Goal: Task Accomplishment & Management: Manage account settings

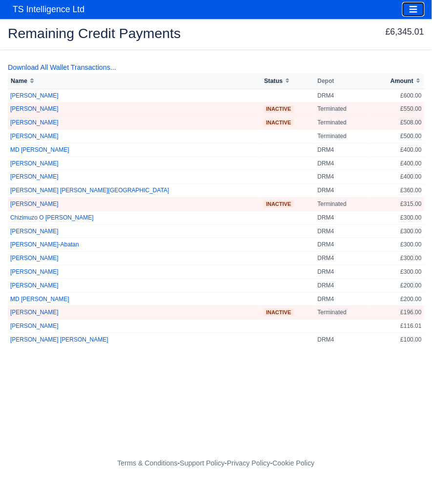
click at [416, 11] on icon "Toggle navigation" at bounding box center [413, 9] width 9 height 9
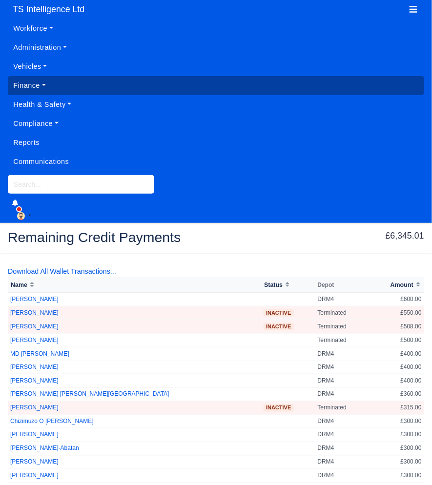
click at [65, 85] on link "Finance" at bounding box center [216, 85] width 416 height 19
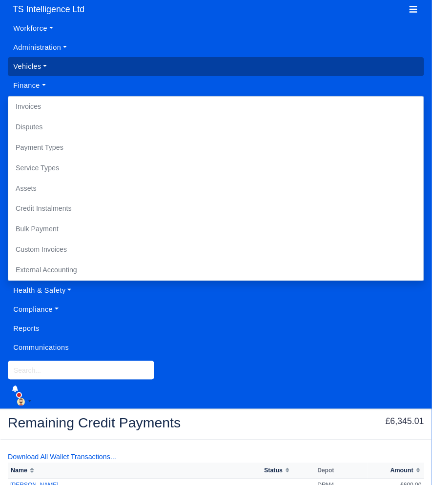
click at [52, 66] on link "Vehicles" at bounding box center [216, 66] width 416 height 19
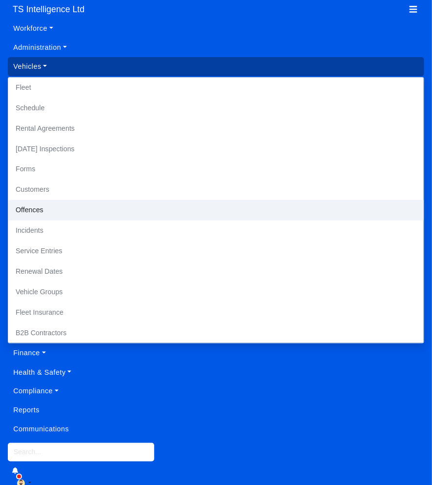
click at [41, 211] on link "Offences" at bounding box center [215, 210] width 415 height 20
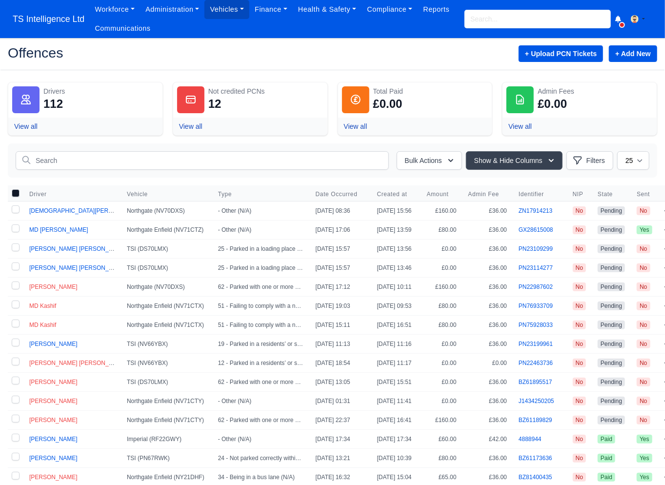
click at [17, 209] on label at bounding box center [16, 210] width 16 height 19
click at [17, 209] on input "checkbox" at bounding box center [16, 209] width 8 height 8
checkbox input "true"
click at [417, 160] on button "Bulk Actions" at bounding box center [428, 160] width 65 height 19
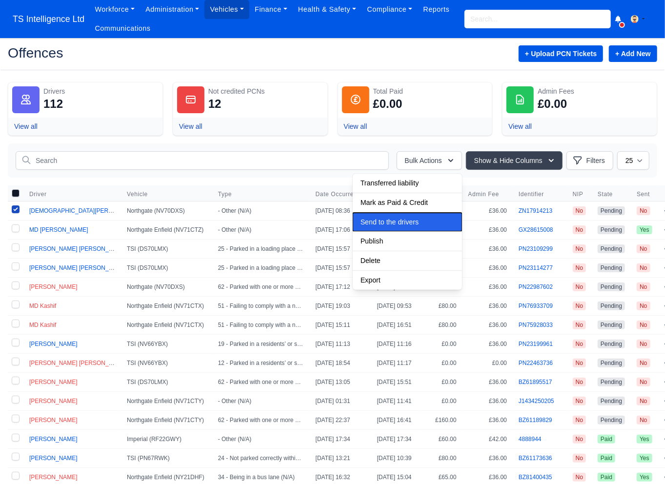
click at [384, 219] on span "Send to the drivers" at bounding box center [389, 222] width 58 height 8
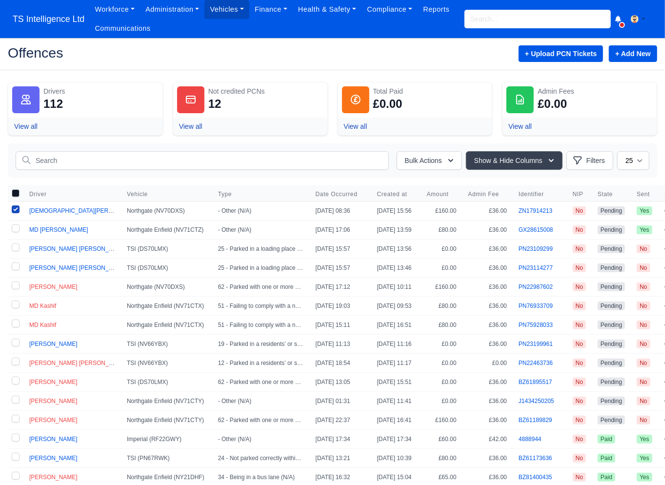
click at [14, 229] on label at bounding box center [16, 229] width 16 height 19
click at [14, 229] on input "checkbox" at bounding box center [16, 228] width 8 height 8
checkbox input "true"
click at [437, 163] on button "Bulk Actions" at bounding box center [428, 160] width 65 height 19
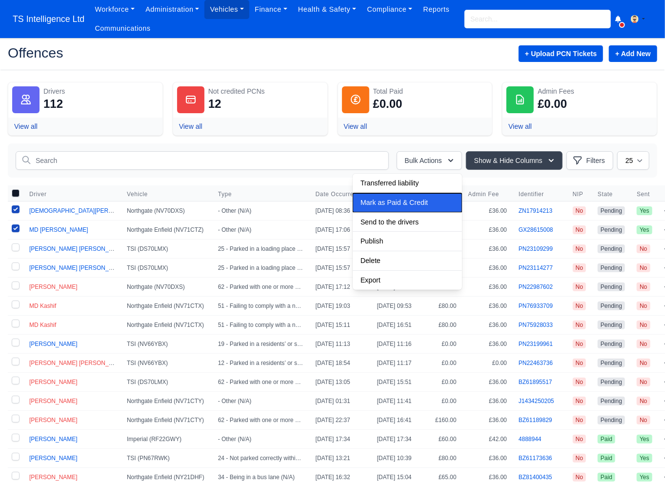
click at [414, 203] on span "Mark as Paid & Credit" at bounding box center [393, 202] width 67 height 8
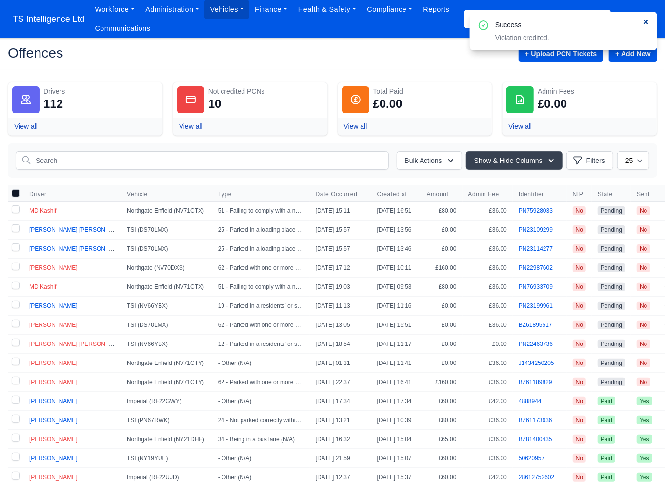
click at [644, 21] on icon at bounding box center [645, 22] width 5 height 5
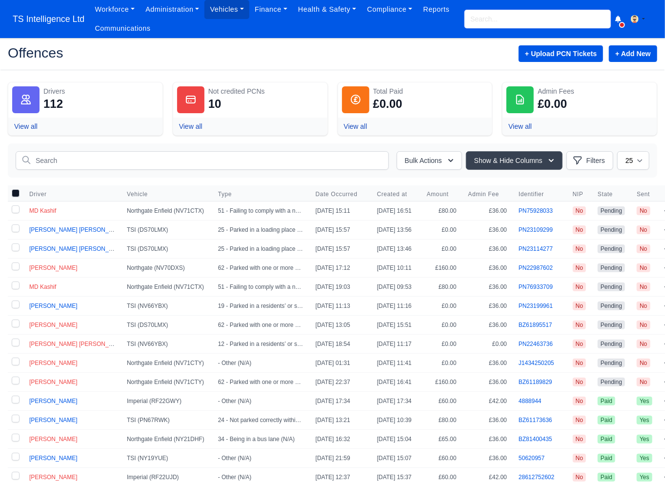
click at [510, 18] on input "search" at bounding box center [537, 19] width 146 height 19
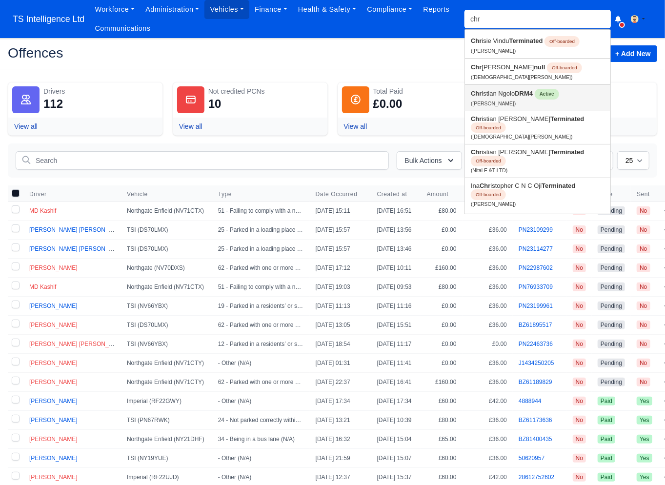
click at [484, 91] on link "Chr istian Ngolo DRM4 Active (Christian Ngolo)" at bounding box center [537, 98] width 145 height 26
type input "Christian Ngolo"
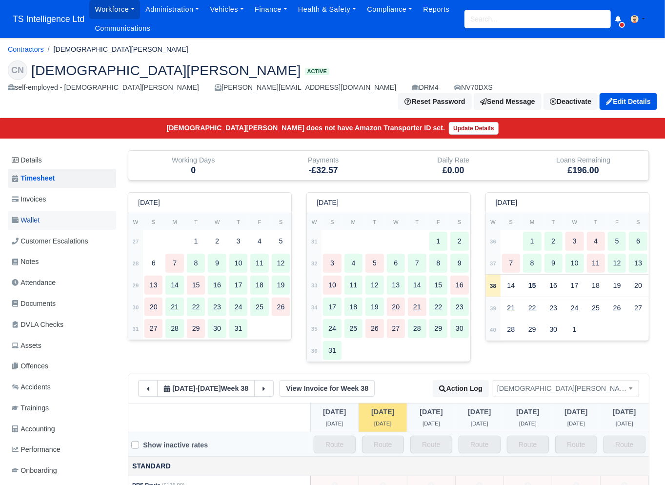
click at [69, 211] on link "Wallet" at bounding box center [62, 220] width 108 height 19
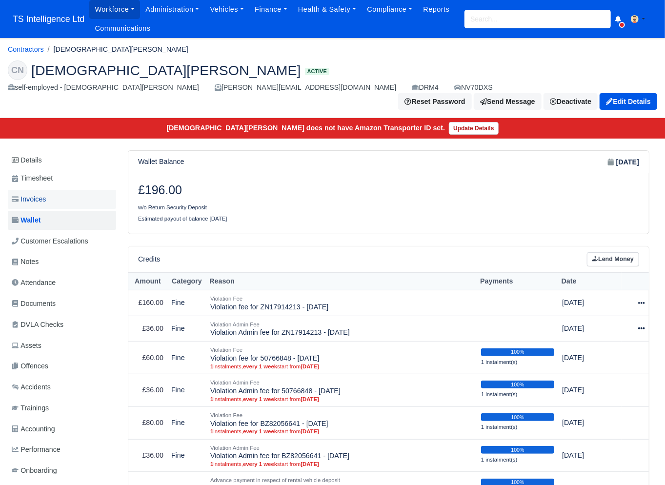
click at [46, 194] on span "Invoices" at bounding box center [29, 199] width 34 height 11
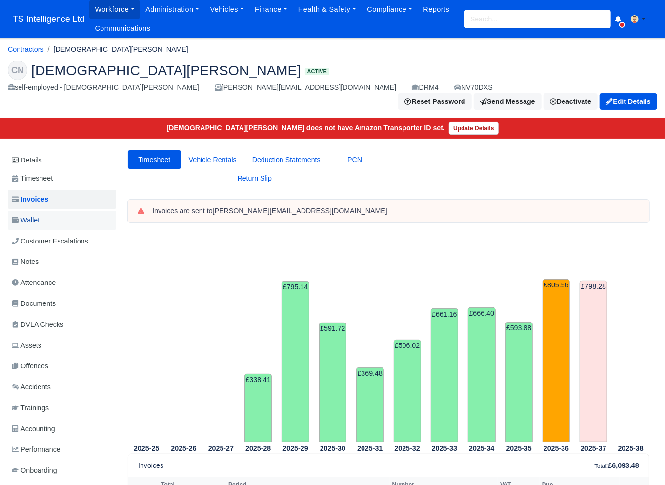
click at [32, 215] on span "Wallet" at bounding box center [26, 220] width 28 height 11
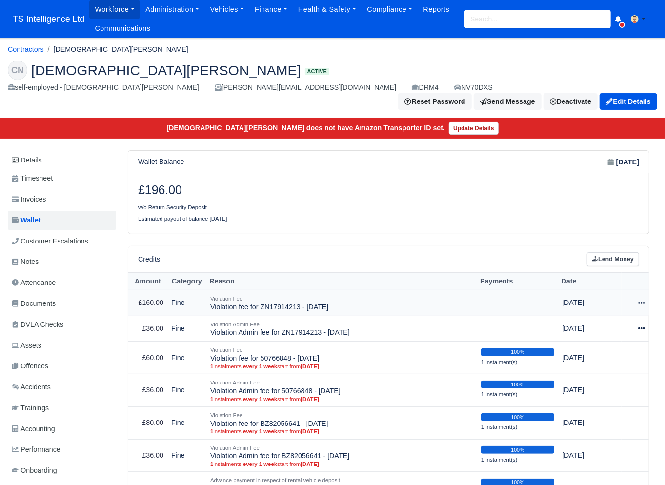
click at [644, 299] on icon at bounding box center [641, 302] width 7 height 7
click at [603, 340] on link "Schedule" at bounding box center [597, 347] width 87 height 15
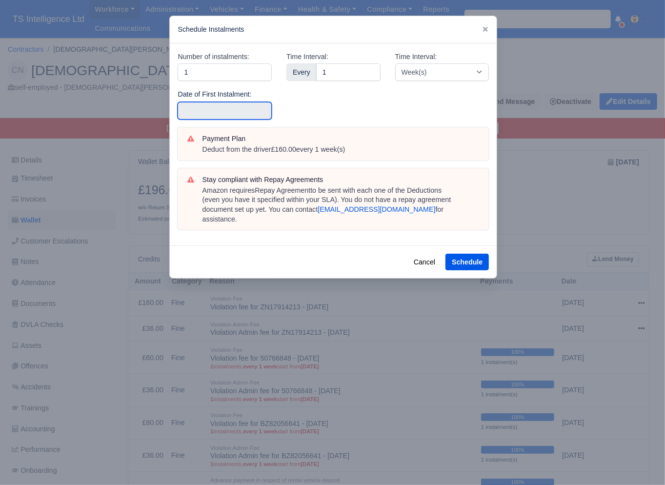
click at [209, 103] on input "text" at bounding box center [225, 111] width 94 height 18
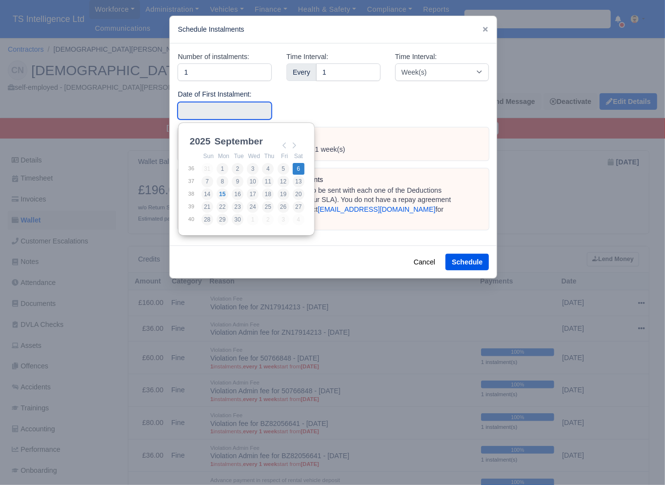
type input "[DATE]"
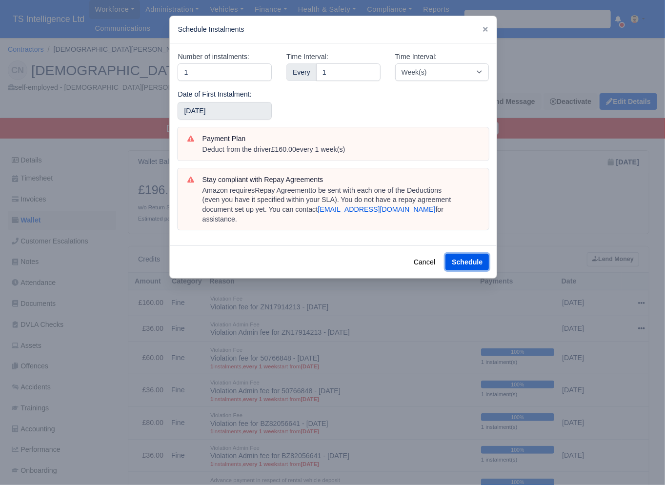
click at [467, 254] on button "Schedule" at bounding box center [466, 262] width 43 height 17
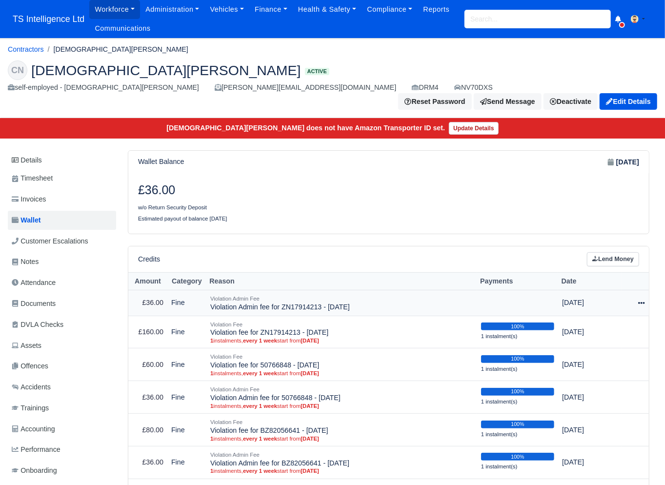
click at [642, 299] on icon at bounding box center [641, 302] width 7 height 7
click at [593, 340] on link "Schedule" at bounding box center [597, 347] width 87 height 15
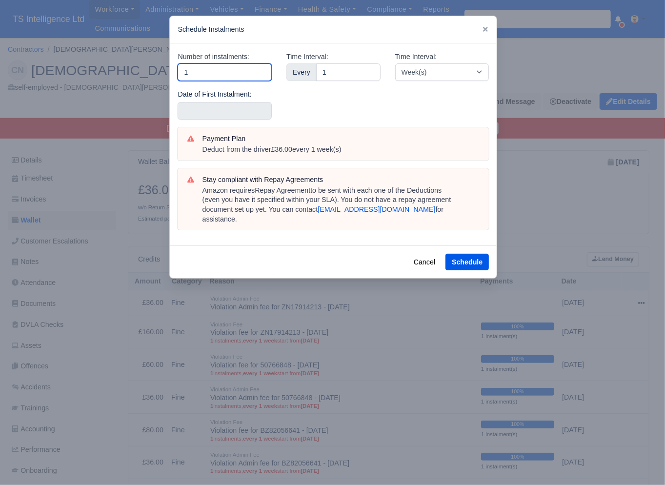
click at [205, 71] on input "1" at bounding box center [225, 72] width 94 height 18
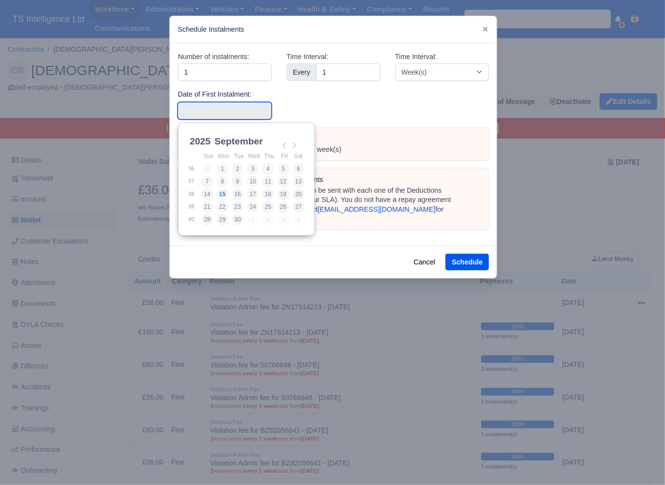
click at [196, 110] on input "Use the arrow keys to pick a date" at bounding box center [225, 111] width 94 height 18
type input "2025-09-06"
drag, startPoint x: 298, startPoint y: 169, endPoint x: 395, endPoint y: 222, distance: 110.2
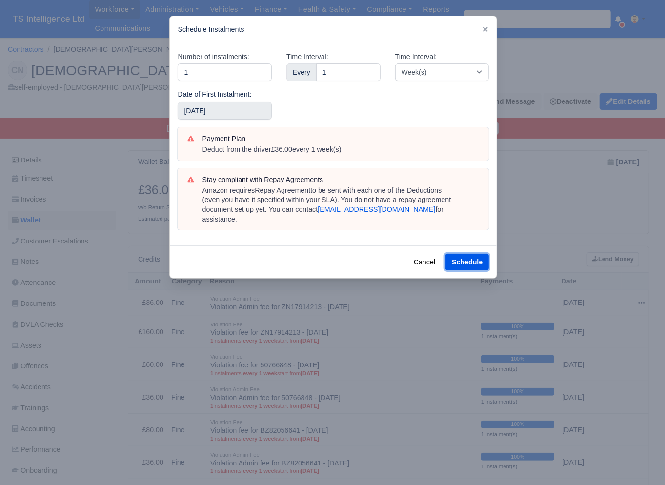
click at [468, 254] on button "Schedule" at bounding box center [466, 262] width 43 height 17
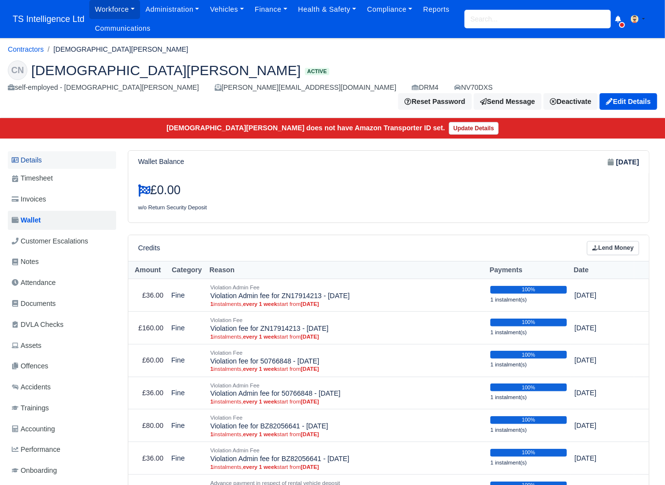
click at [46, 151] on link "Details" at bounding box center [62, 160] width 108 height 18
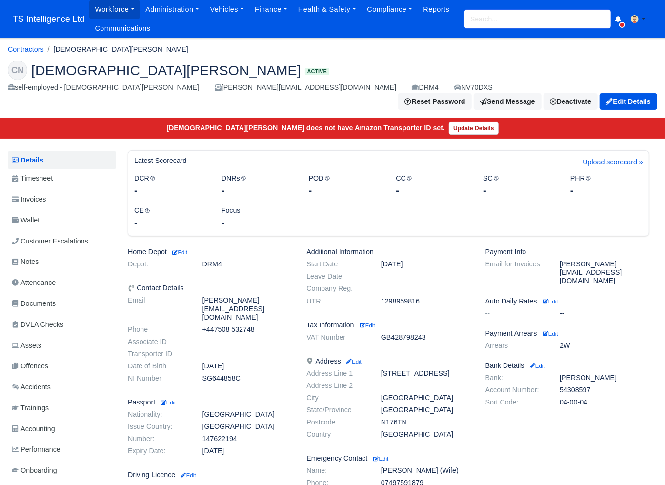
click at [483, 23] on input "search" at bounding box center [537, 19] width 146 height 19
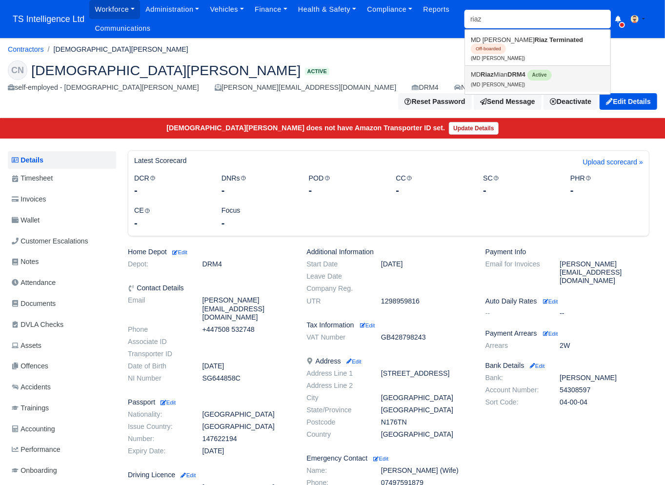
click at [479, 66] on link "MD [PERSON_NAME] DRM4 Active (MD [PERSON_NAME])" at bounding box center [537, 79] width 145 height 26
type input "MD [PERSON_NAME]"
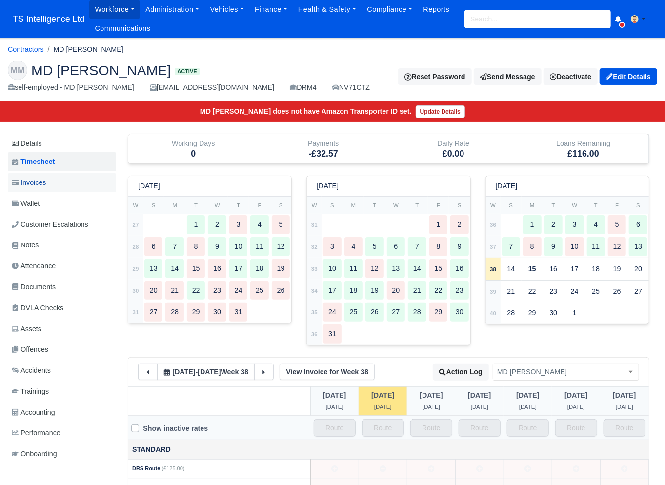
click at [54, 185] on link "Invoices" at bounding box center [62, 182] width 108 height 19
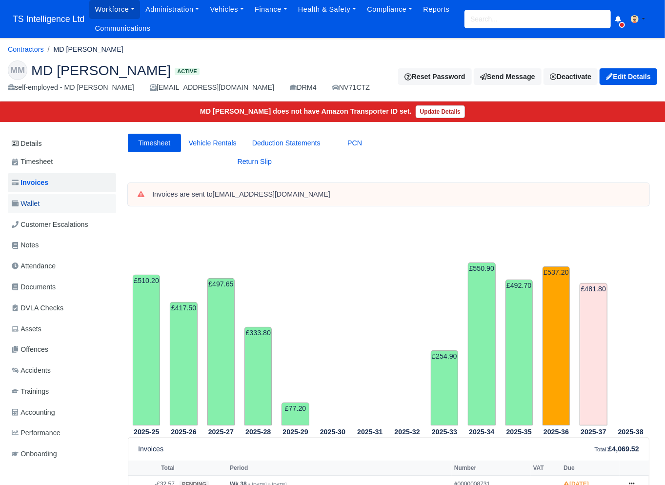
click at [53, 203] on link "Wallet" at bounding box center [62, 203] width 108 height 19
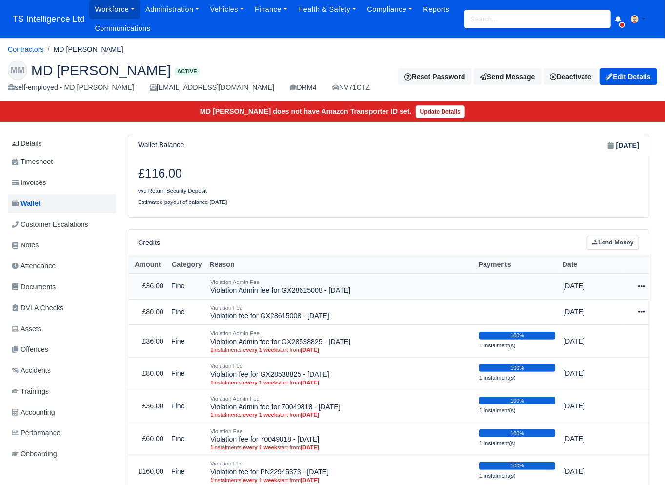
click at [641, 285] on icon at bounding box center [641, 286] width 7 height 7
click at [593, 331] on link "Schedule" at bounding box center [597, 330] width 87 height 15
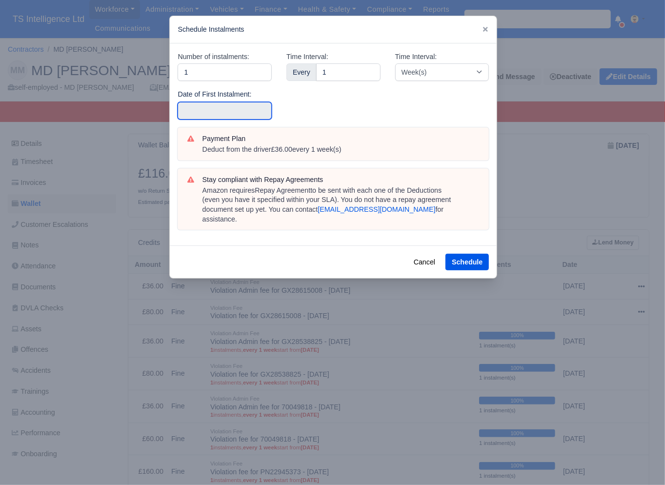
click at [206, 110] on input "text" at bounding box center [225, 111] width 94 height 18
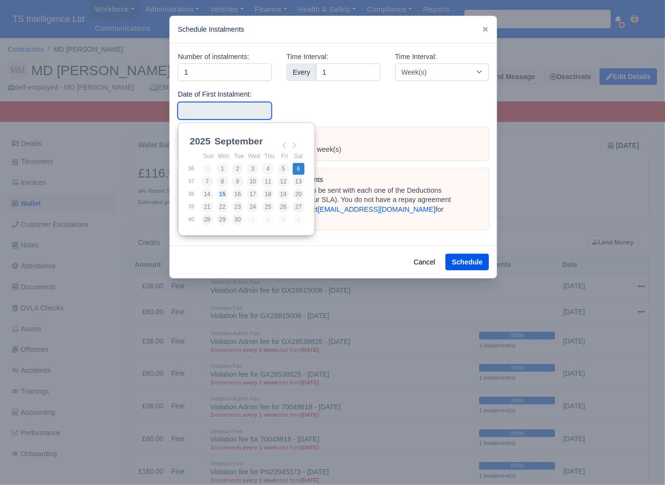
type input "[DATE]"
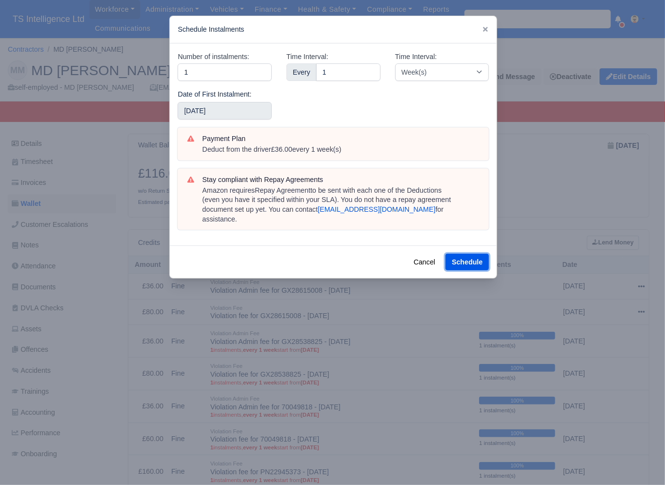
click at [458, 254] on button "Schedule" at bounding box center [466, 262] width 43 height 17
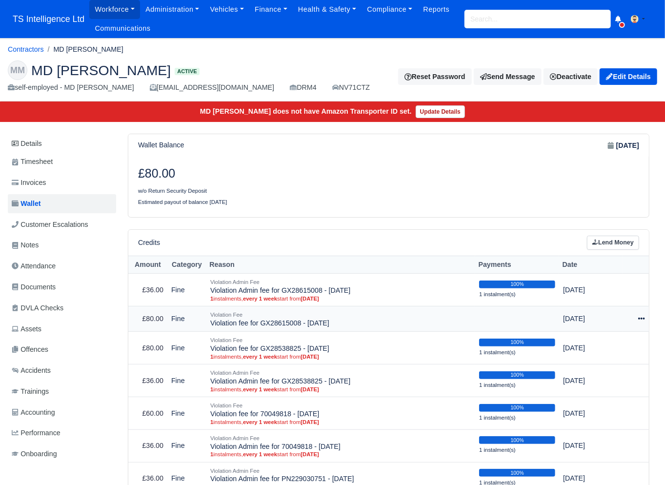
click at [640, 317] on icon at bounding box center [641, 318] width 7 height 7
click at [593, 364] on link "Schedule" at bounding box center [597, 363] width 87 height 15
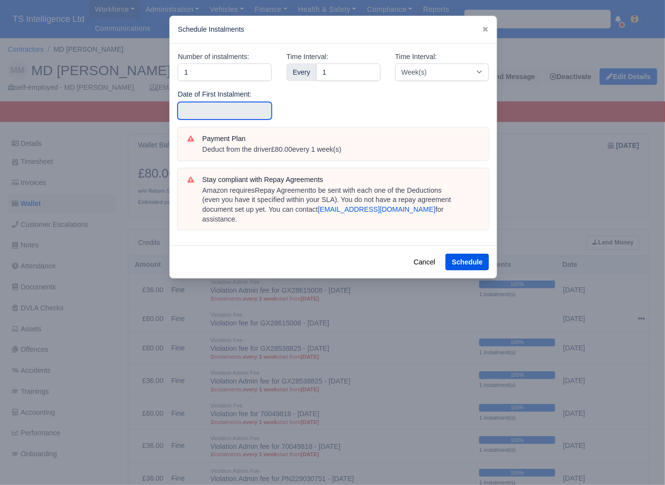
click at [213, 110] on input "text" at bounding box center [225, 111] width 94 height 18
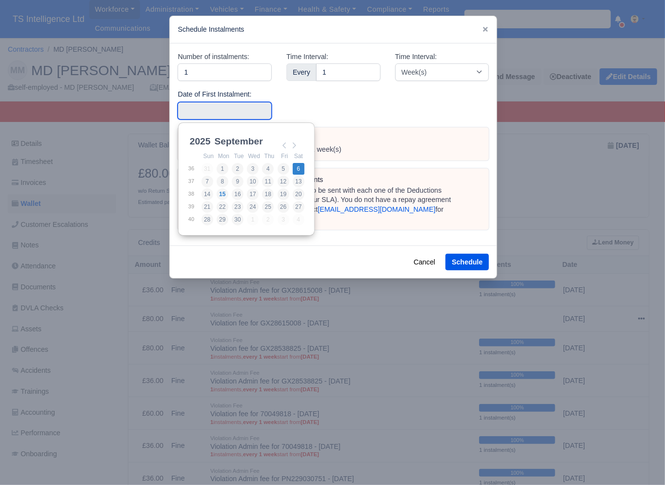
type input "[DATE]"
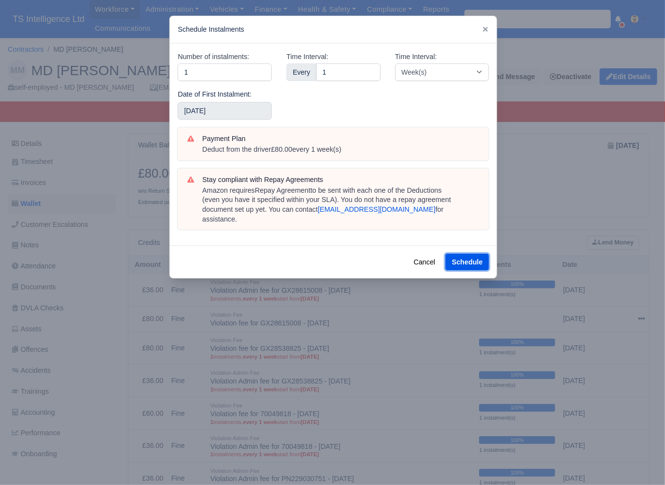
click at [477, 254] on button "Schedule" at bounding box center [466, 262] width 43 height 17
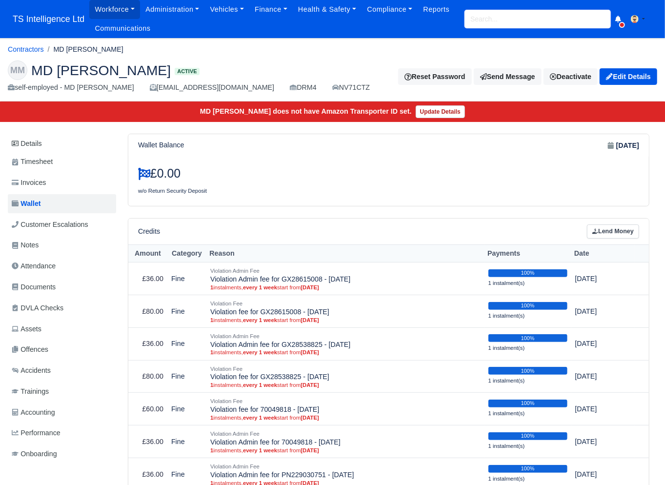
click at [506, 18] on input "search" at bounding box center [537, 19] width 146 height 19
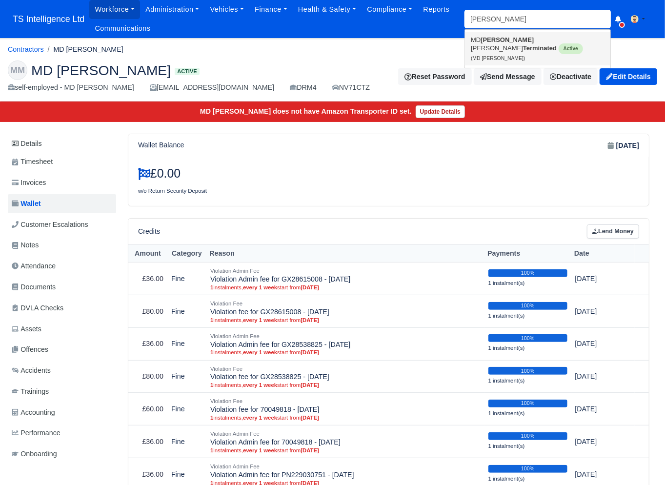
click at [511, 39] on link "MD Foy sol Ahmed Terminated Active (MD Foysol Ahmed)" at bounding box center [537, 48] width 145 height 33
type input "MD [PERSON_NAME]"
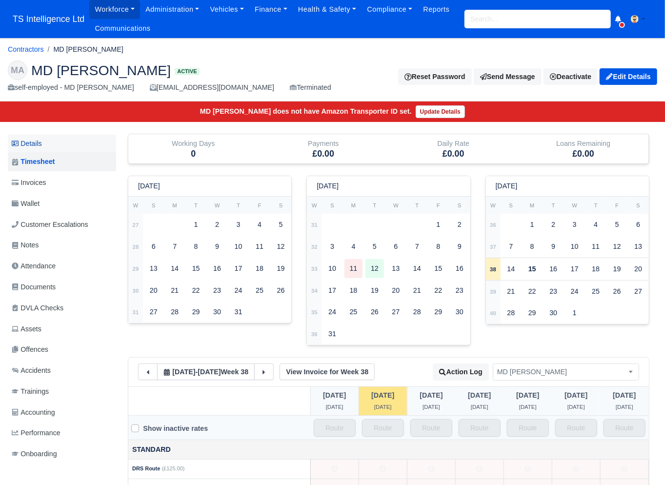
click at [40, 147] on link "Details" at bounding box center [62, 144] width 108 height 18
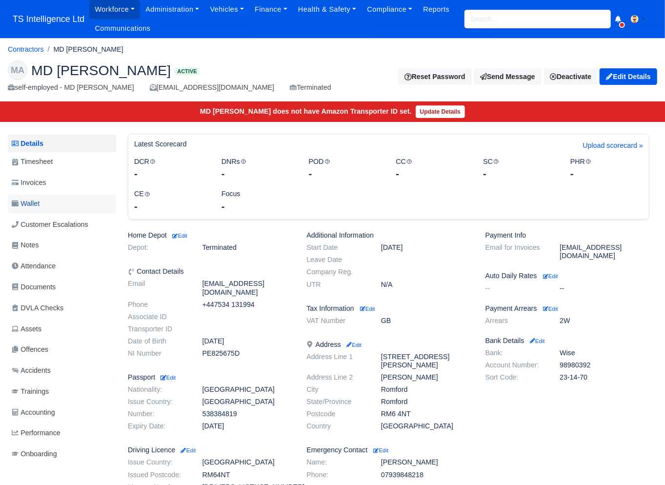
click at [40, 204] on span "Wallet" at bounding box center [26, 203] width 28 height 11
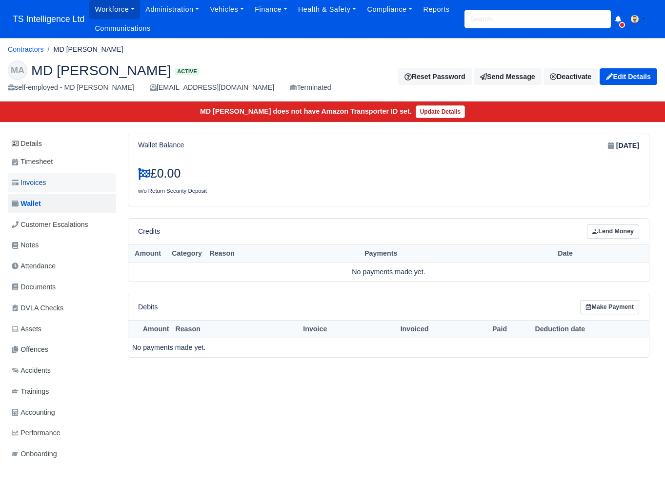
click at [54, 190] on link "Invoices" at bounding box center [62, 182] width 108 height 19
click at [57, 180] on link "Invoices" at bounding box center [62, 182] width 108 height 19
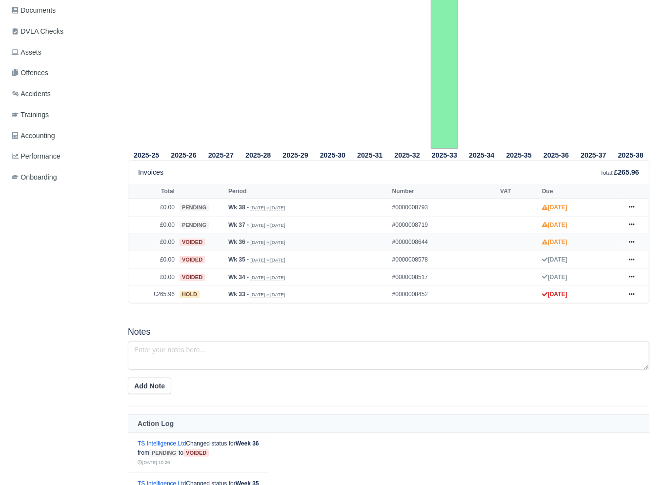
scroll to position [273, 0]
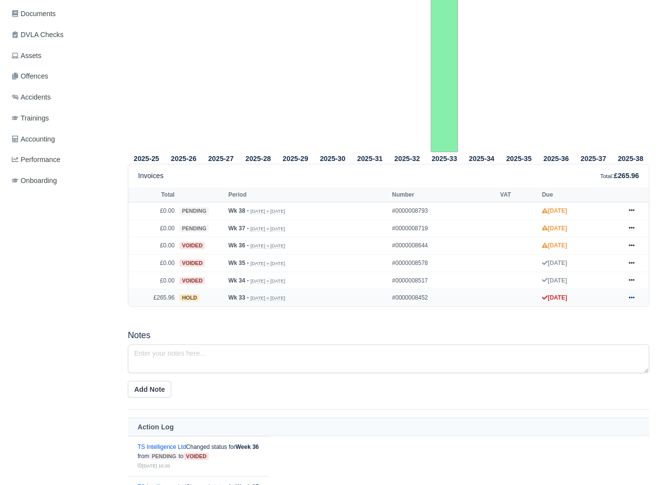
click at [630, 298] on icon at bounding box center [632, 298] width 6 height 6
click at [571, 319] on link "Show Invoice" at bounding box center [595, 315] width 87 height 20
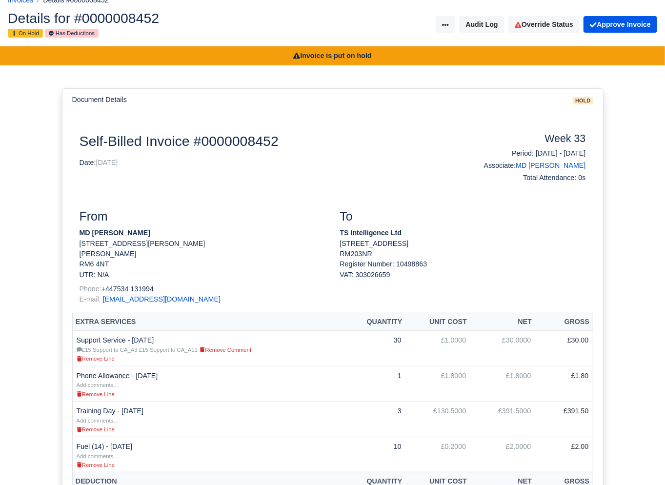
scroll to position [6, 0]
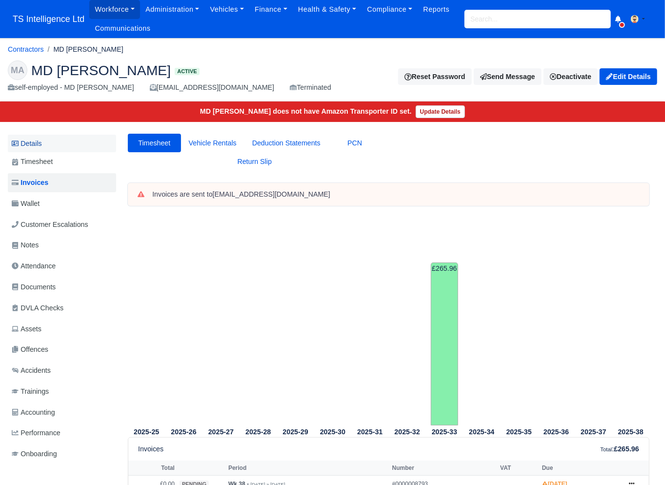
click at [30, 143] on link "Details" at bounding box center [62, 144] width 108 height 18
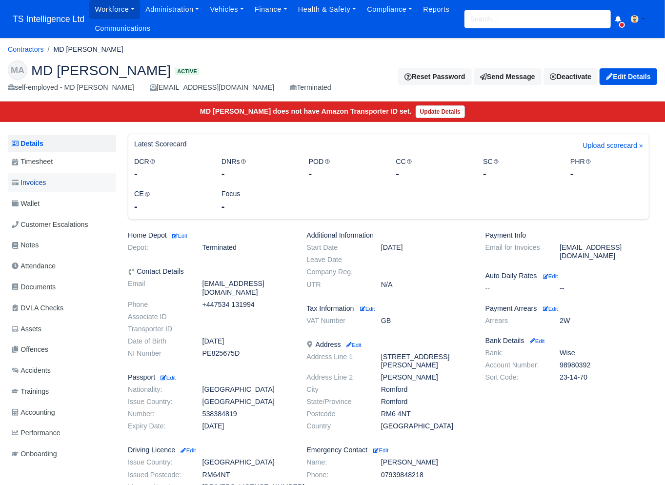
click at [58, 180] on link "Invoices" at bounding box center [62, 182] width 108 height 19
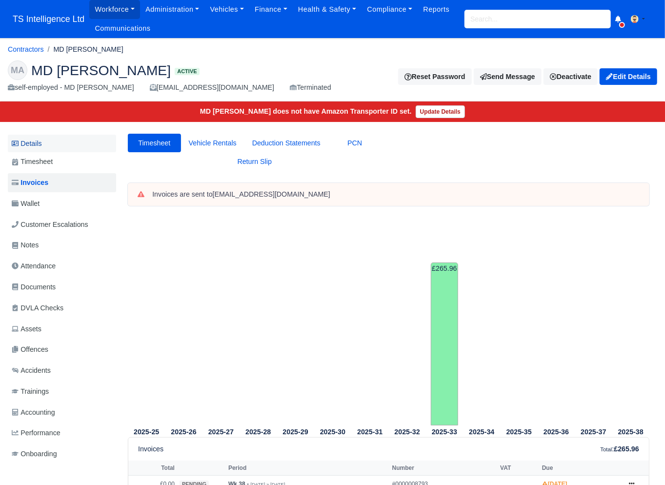
click at [29, 146] on link "Details" at bounding box center [62, 144] width 108 height 18
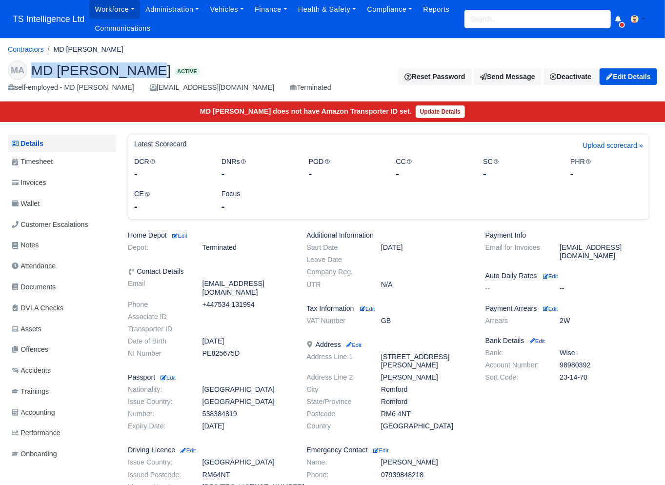
drag, startPoint x: 33, startPoint y: 69, endPoint x: 141, endPoint y: 73, distance: 108.3
click at [141, 73] on span "MD [PERSON_NAME]" at bounding box center [100, 70] width 139 height 14
copy span "MD [PERSON_NAME]"
click at [46, 183] on span "Invoices" at bounding box center [29, 182] width 34 height 11
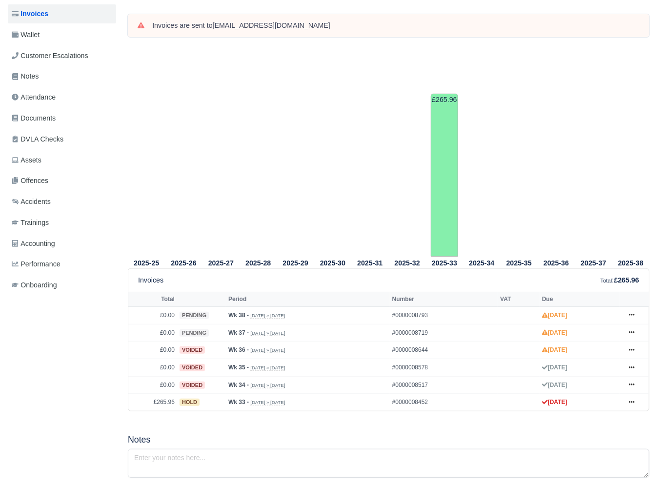
scroll to position [159, 0]
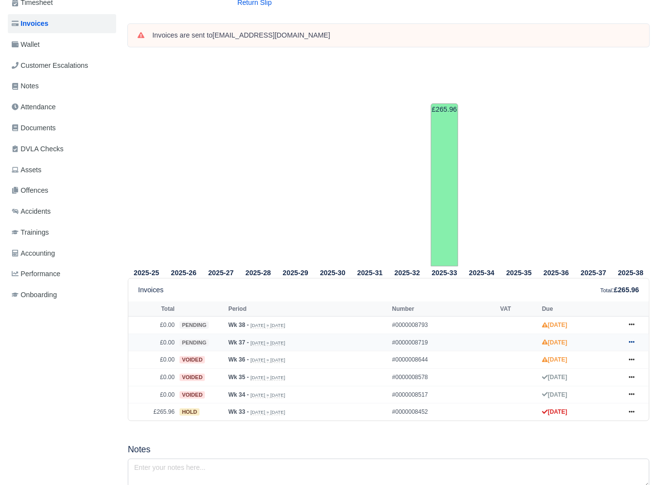
click at [632, 342] on icon at bounding box center [632, 342] width 6 height 2
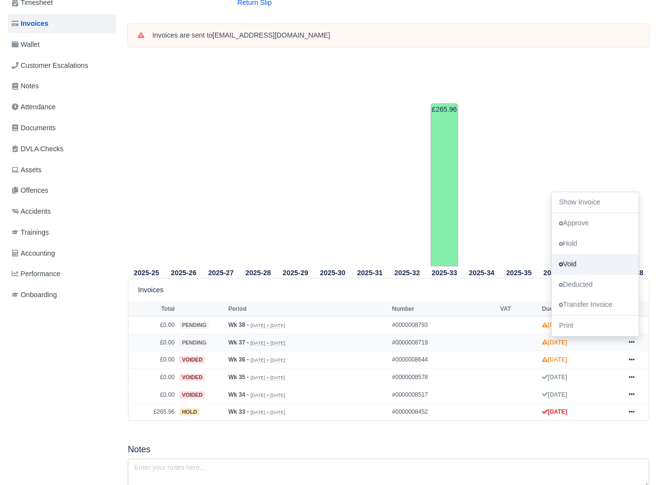
click at [587, 264] on link "Void" at bounding box center [595, 264] width 87 height 20
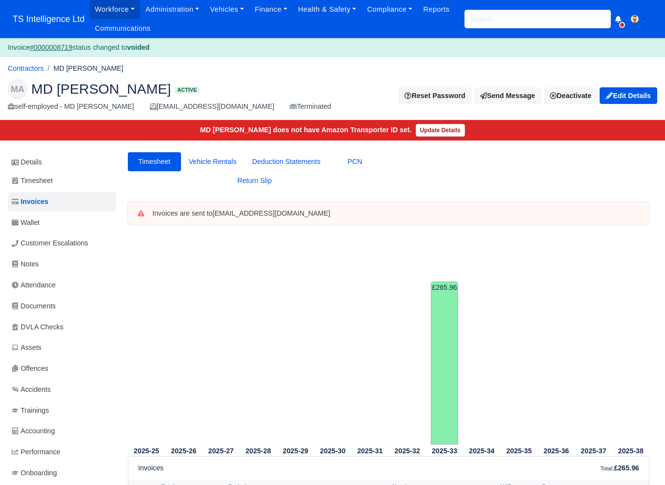
scroll to position [347, 0]
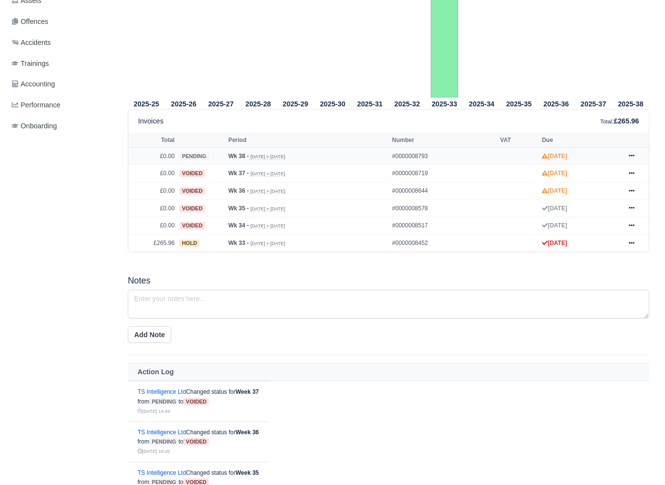
click at [630, 155] on icon at bounding box center [632, 156] width 6 height 6
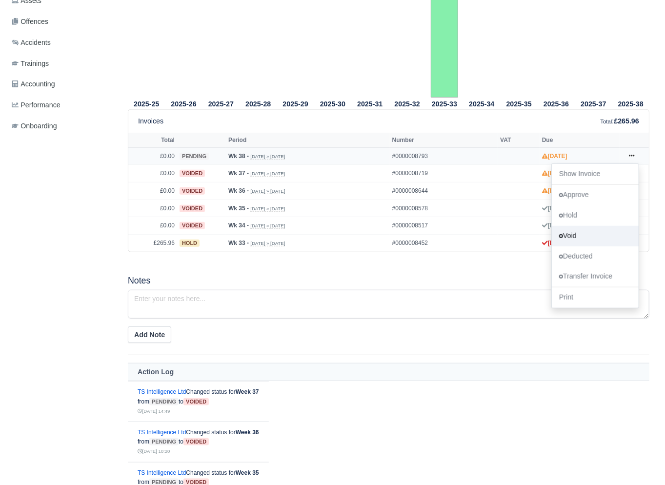
click at [574, 237] on link "Void" at bounding box center [595, 235] width 87 height 20
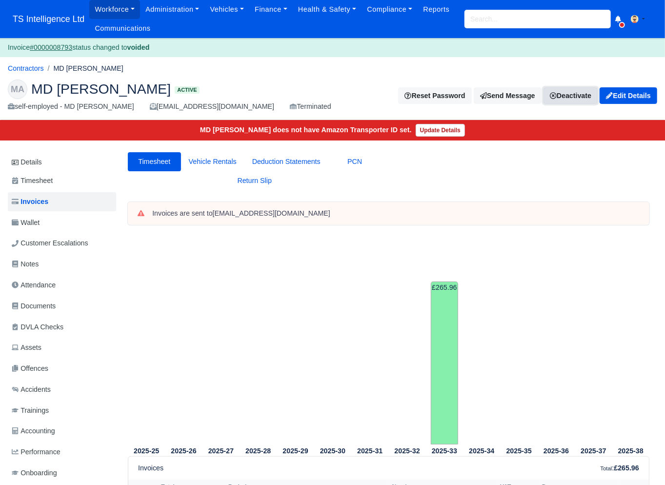
click at [559, 93] on link "Deactivate" at bounding box center [570, 95] width 54 height 17
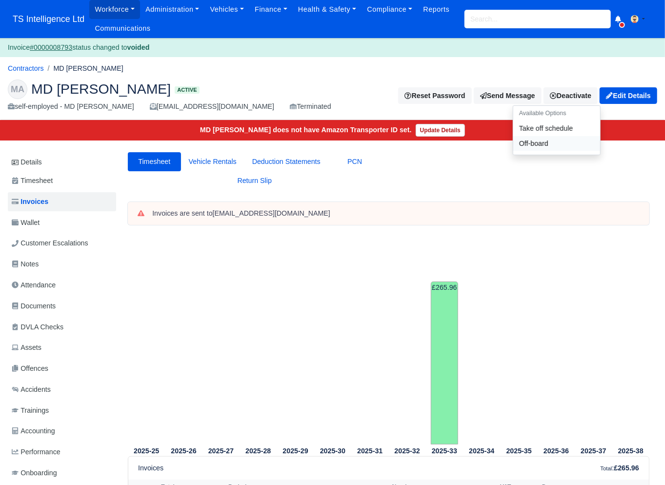
click at [543, 146] on link "Off-board" at bounding box center [556, 143] width 87 height 15
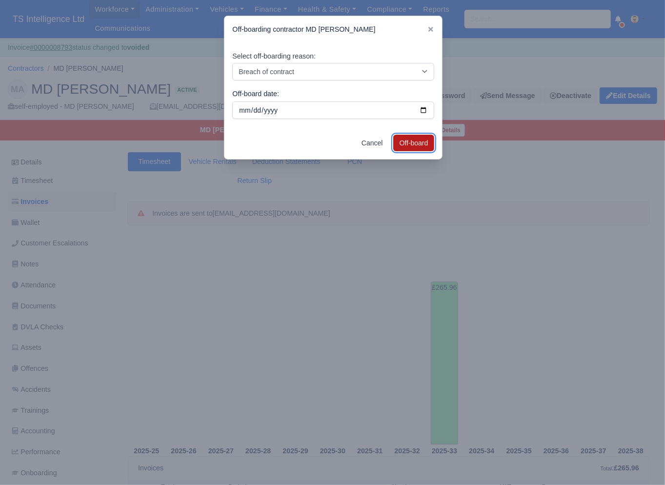
click at [403, 142] on button "Off-board" at bounding box center [413, 143] width 41 height 17
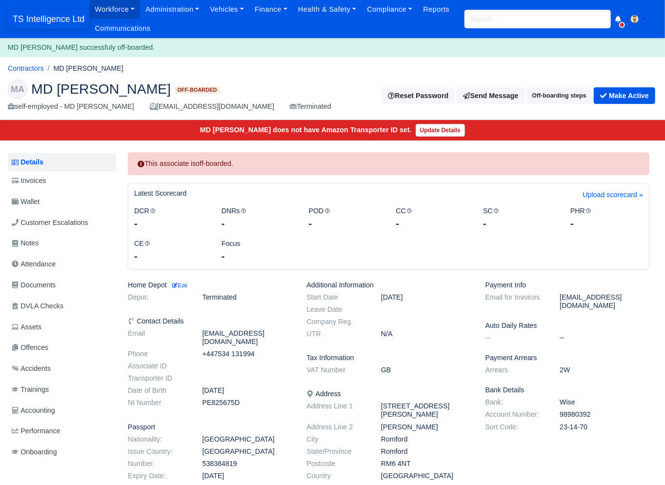
click at [28, 23] on span "TS Intelligence Ltd" at bounding box center [48, 19] width 81 height 20
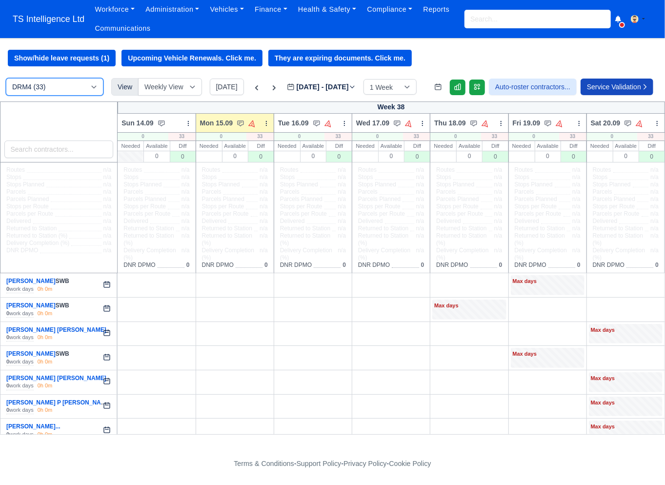
click at [55, 89] on select "DRM4 (33) Holiday/on Leave (1) Terminated (12)" at bounding box center [55, 87] width 98 height 18
select select "4"
click at [6, 79] on select "DRM4 (33) Holiday/on Leave (1) Terminated (12)" at bounding box center [55, 87] width 98 height 18
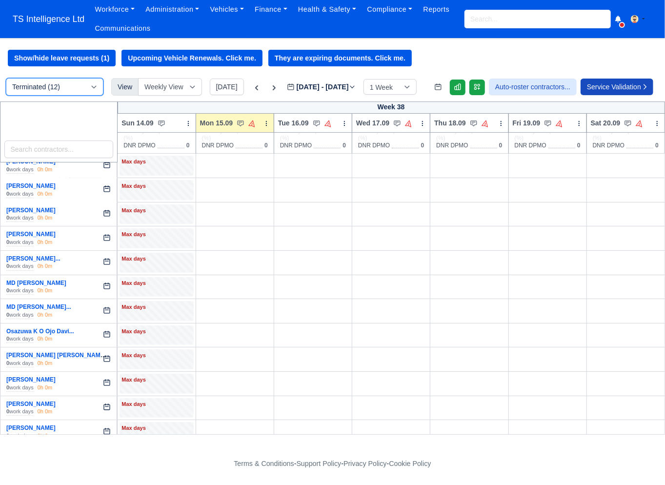
scroll to position [130, 0]
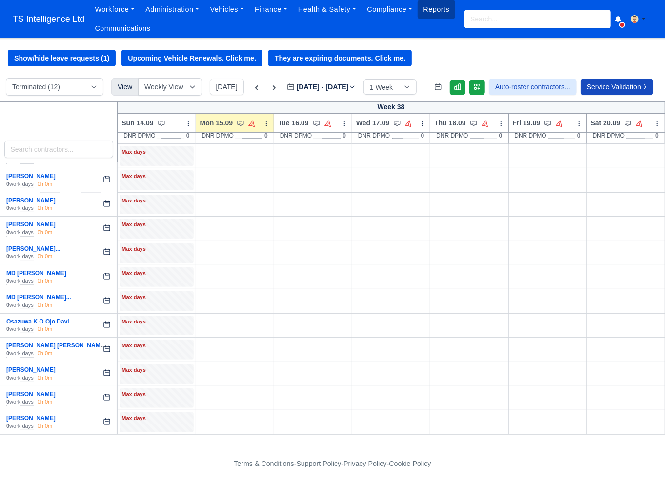
drag, startPoint x: 31, startPoint y: 418, endPoint x: 453, endPoint y: 1, distance: 593.8
click at [0, 0] on body "TS Intelligence Ltd Workforce Manpower Expiring Documents Leave Requests Daily …" at bounding box center [332, 242] width 665 height 485
click at [55, 17] on span "TS Intelligence Ltd" at bounding box center [48, 19] width 81 height 20
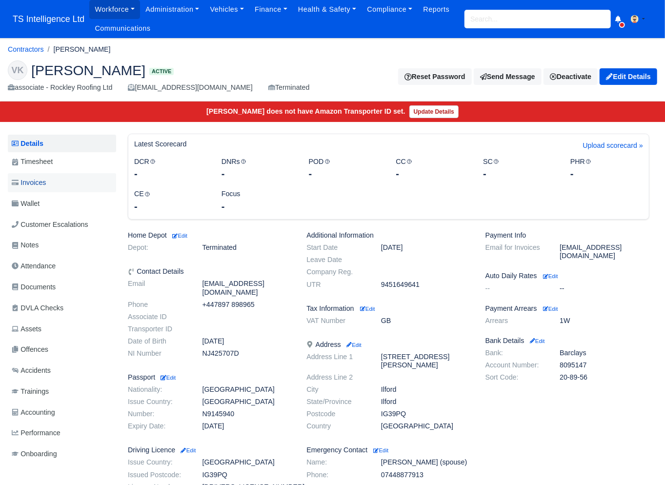
click at [66, 184] on link "Invoices" at bounding box center [62, 182] width 108 height 19
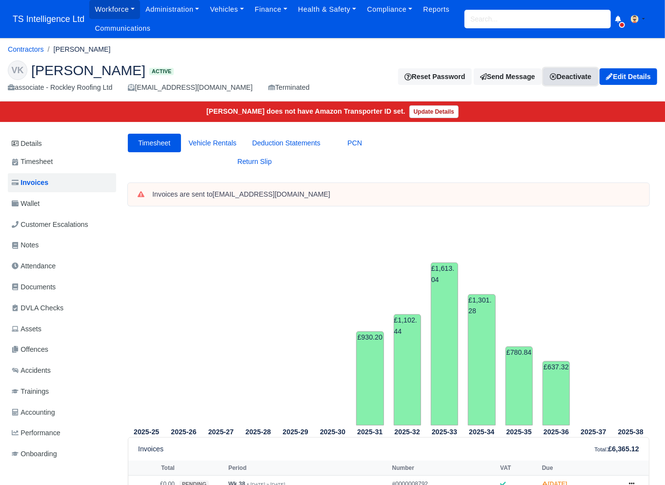
click at [565, 78] on link "Deactivate" at bounding box center [570, 76] width 54 height 17
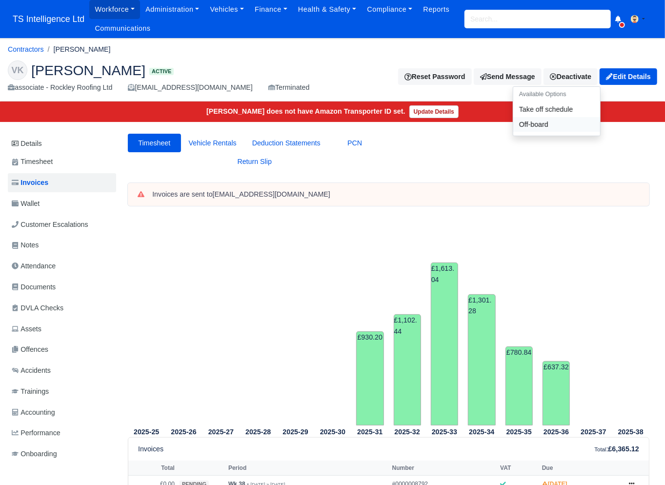
click at [545, 127] on link "Off-board" at bounding box center [556, 124] width 87 height 15
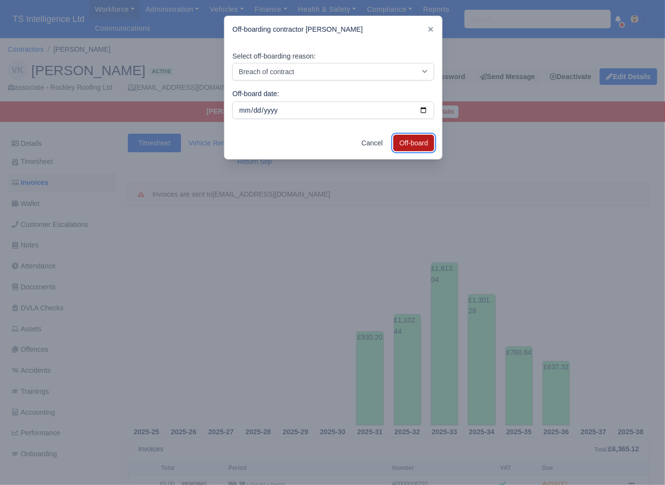
click at [401, 138] on button "Off-board" at bounding box center [413, 143] width 41 height 17
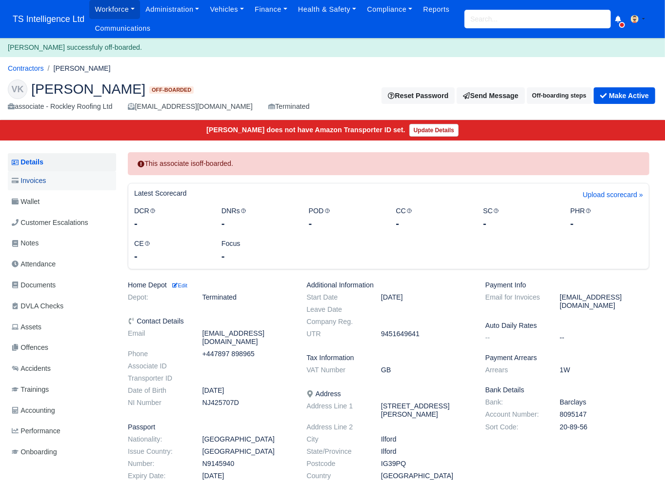
click at [56, 184] on link "Invoices" at bounding box center [62, 180] width 108 height 19
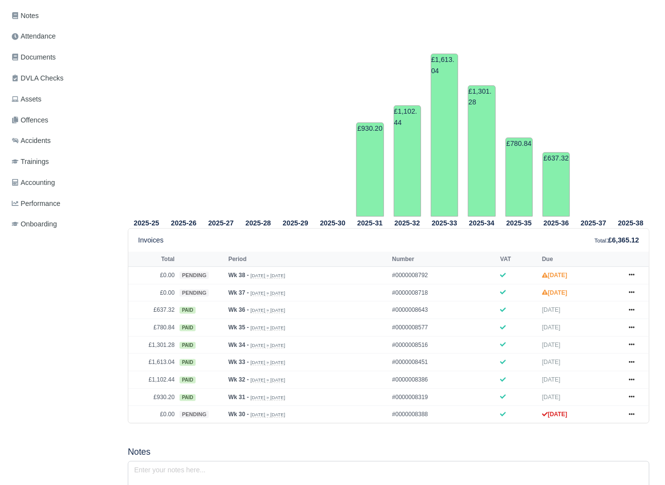
scroll to position [227, 0]
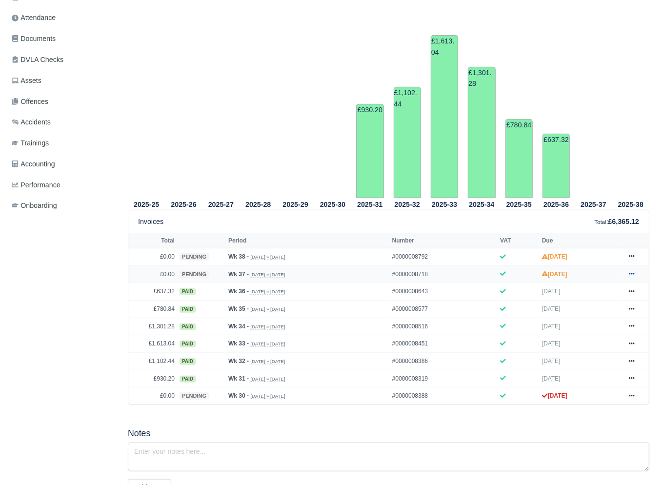
click at [635, 273] on link at bounding box center [631, 274] width 15 height 12
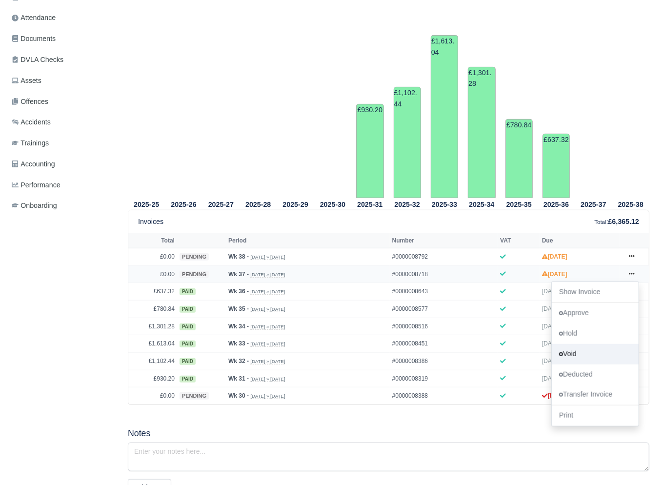
click at [574, 353] on link "Void" at bounding box center [595, 353] width 87 height 20
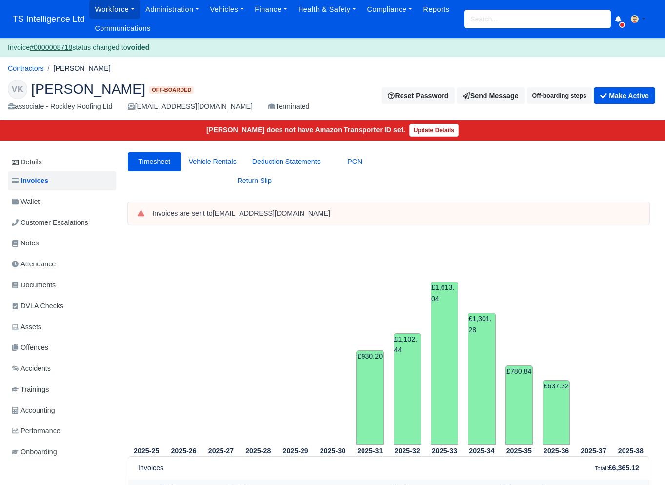
scroll to position [231, 0]
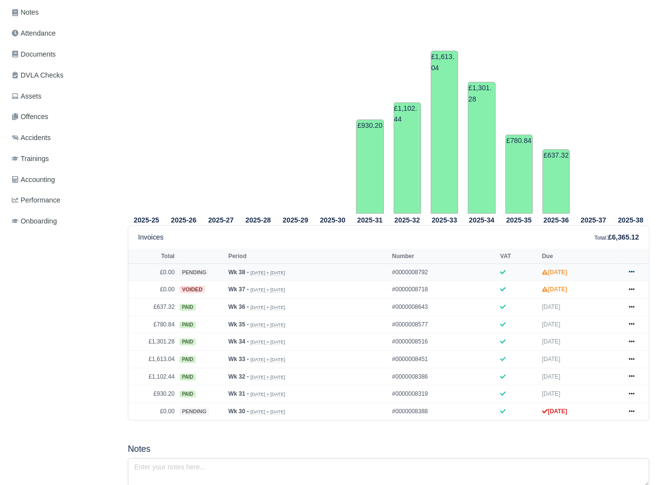
drag, startPoint x: 630, startPoint y: 270, endPoint x: 627, endPoint y: 276, distance: 7.2
click at [630, 270] on icon at bounding box center [632, 272] width 6 height 6
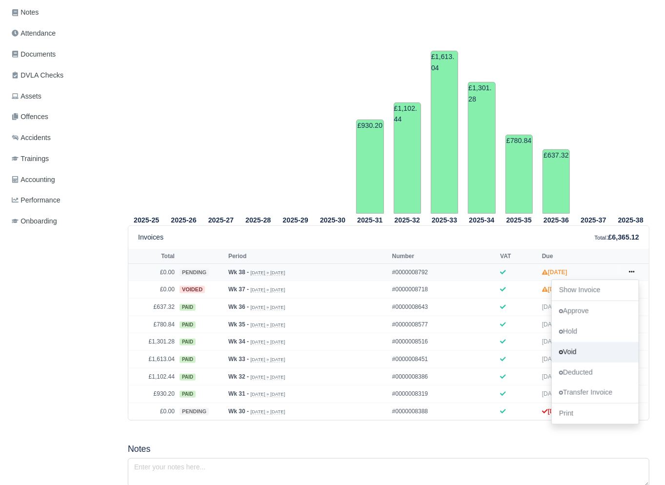
click at [580, 346] on link "Void" at bounding box center [595, 351] width 87 height 20
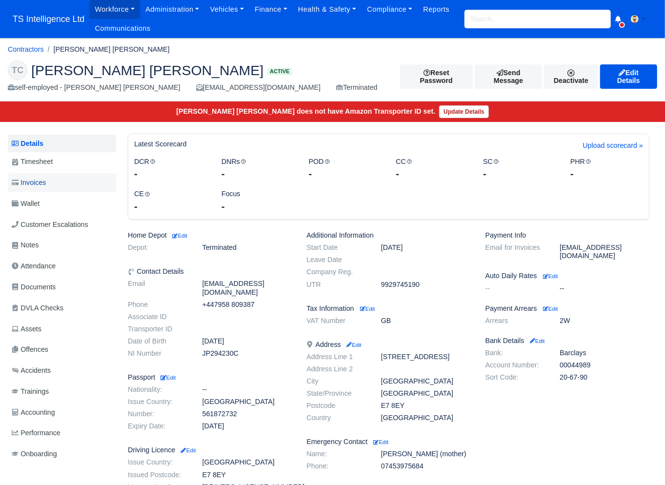
click at [45, 178] on span "Invoices" at bounding box center [29, 182] width 34 height 11
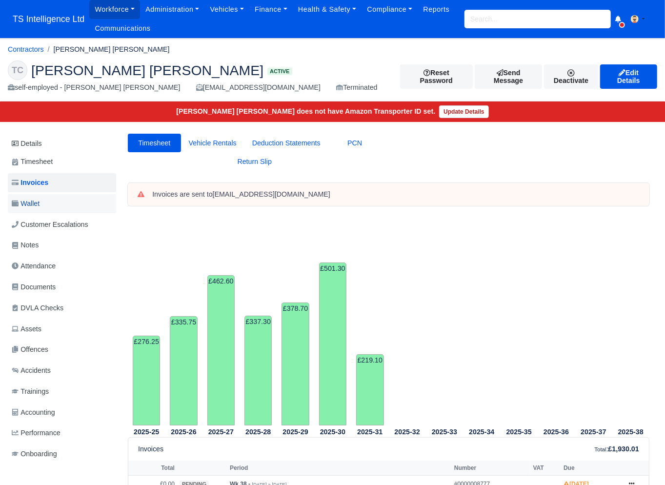
click at [24, 205] on span "Wallet" at bounding box center [26, 203] width 28 height 11
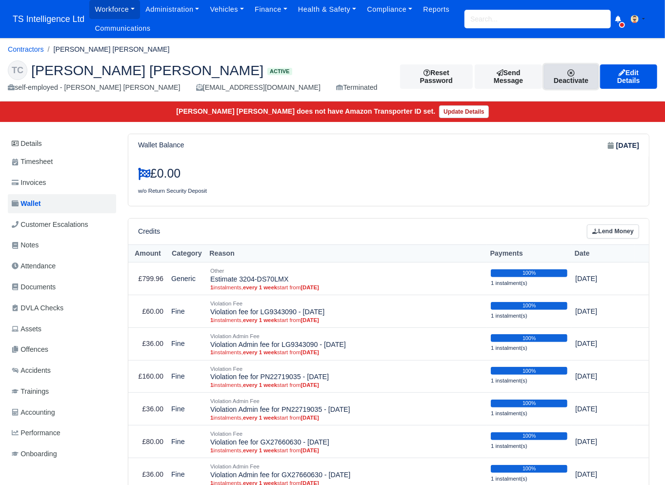
click at [582, 76] on link "Deactivate" at bounding box center [571, 76] width 54 height 24
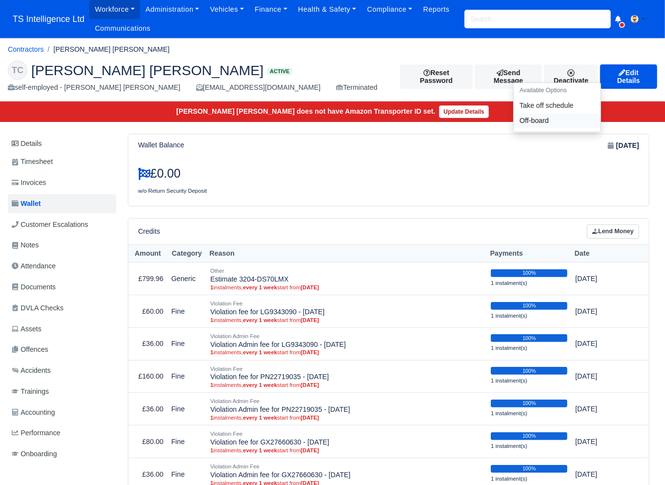
click at [531, 125] on link "Off-board" at bounding box center [557, 120] width 87 height 15
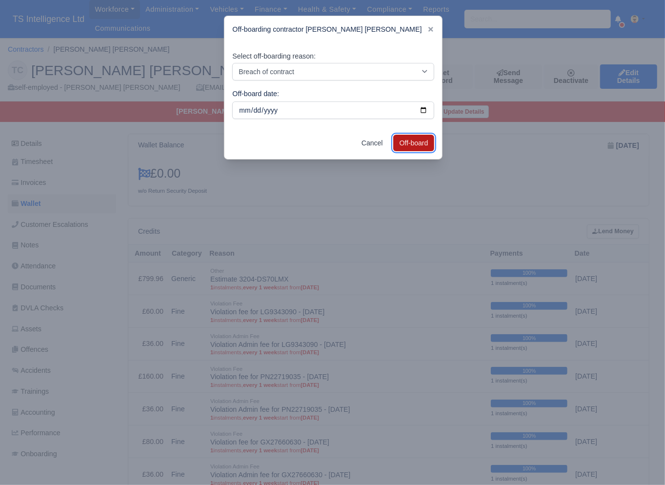
click at [401, 143] on button "Off-board" at bounding box center [413, 143] width 41 height 17
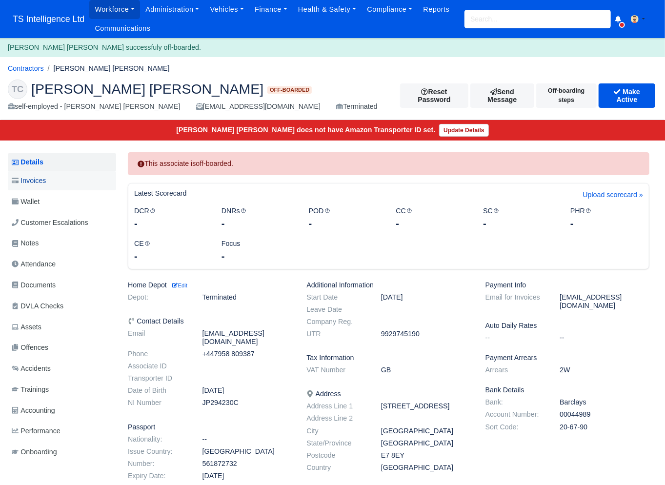
click at [58, 174] on link "Invoices" at bounding box center [62, 180] width 108 height 19
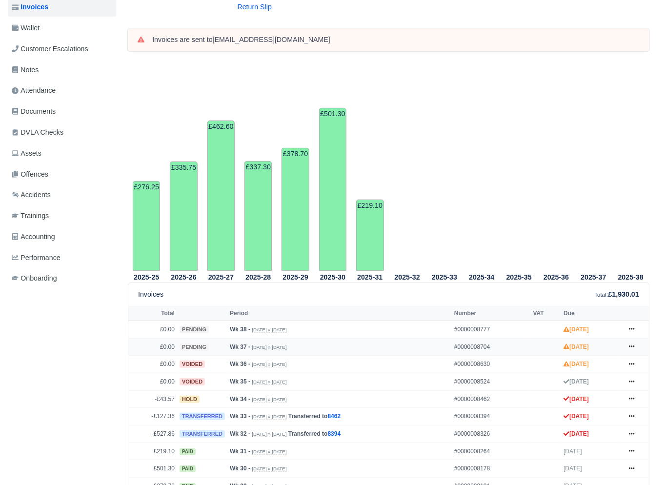
scroll to position [226, 0]
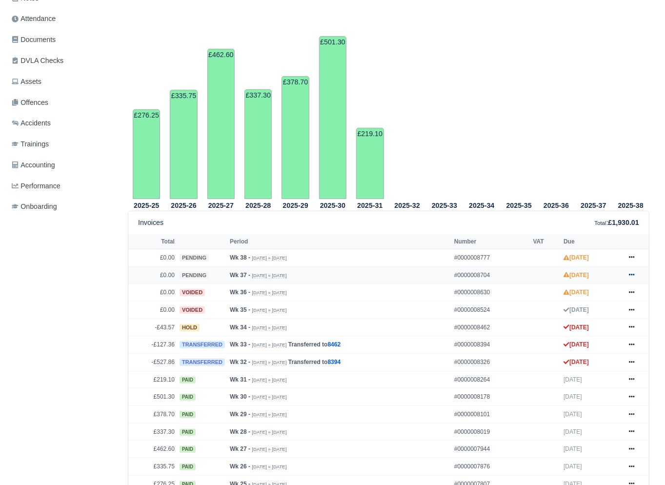
click at [633, 273] on icon at bounding box center [632, 275] width 6 height 6
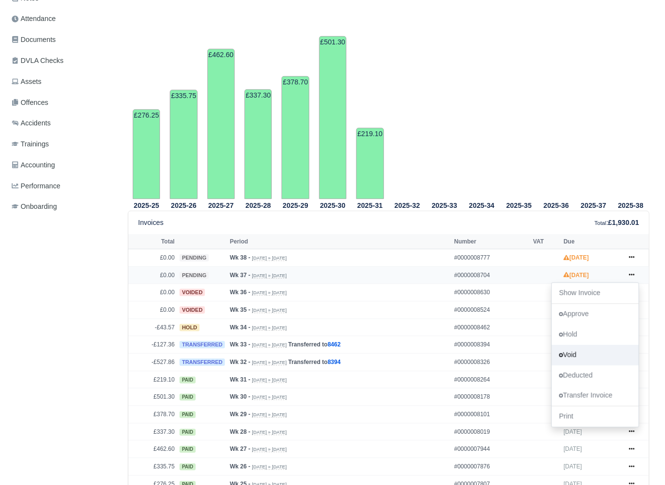
click at [581, 357] on link "Void" at bounding box center [595, 354] width 87 height 20
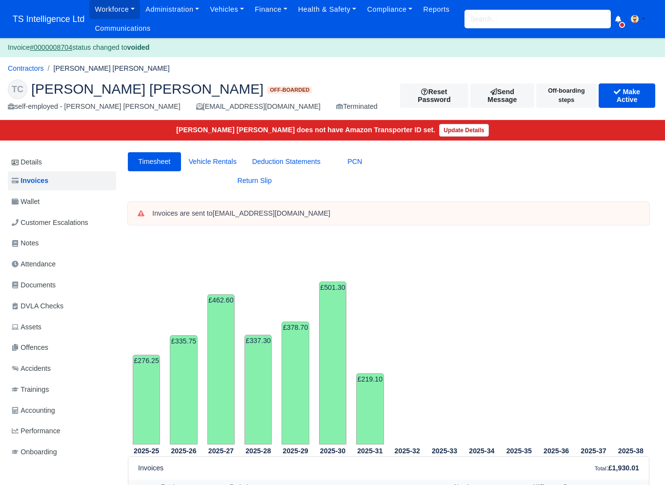
scroll to position [162, 0]
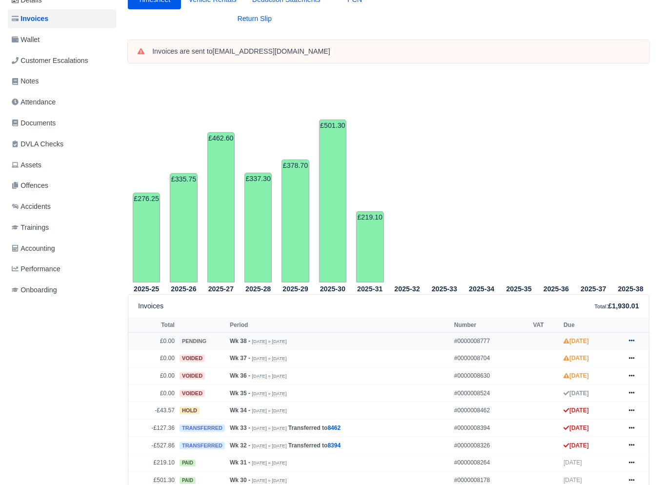
click at [632, 338] on icon at bounding box center [632, 340] width 6 height 6
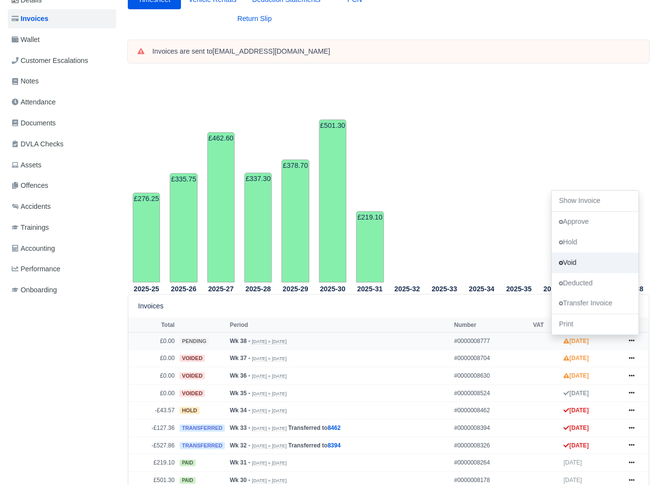
click at [576, 267] on link "Void" at bounding box center [595, 262] width 87 height 20
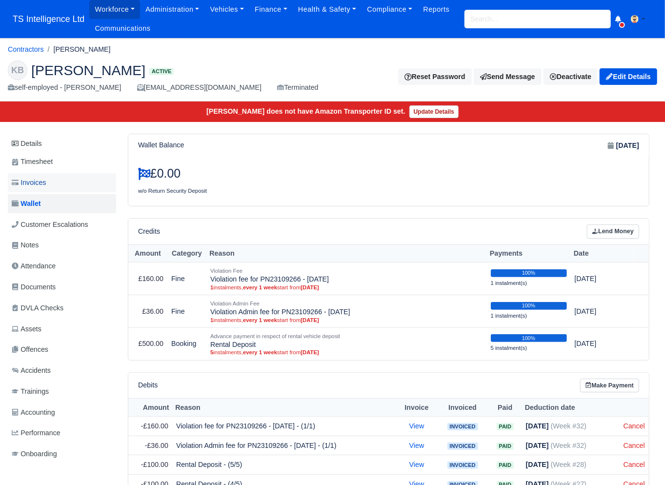
click at [51, 186] on link "Invoices" at bounding box center [62, 182] width 108 height 19
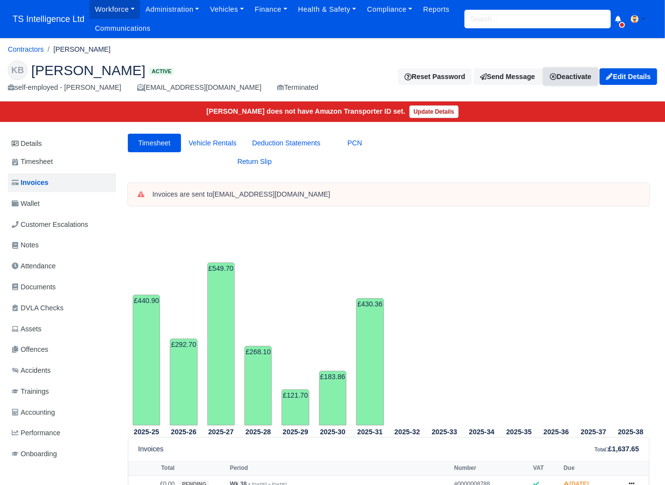
click at [557, 78] on link "Deactivate" at bounding box center [570, 76] width 54 height 17
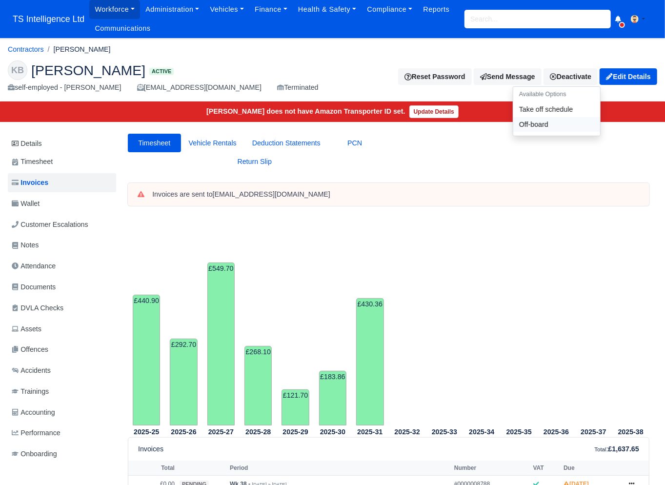
click at [536, 123] on link "Off-board" at bounding box center [556, 124] width 87 height 15
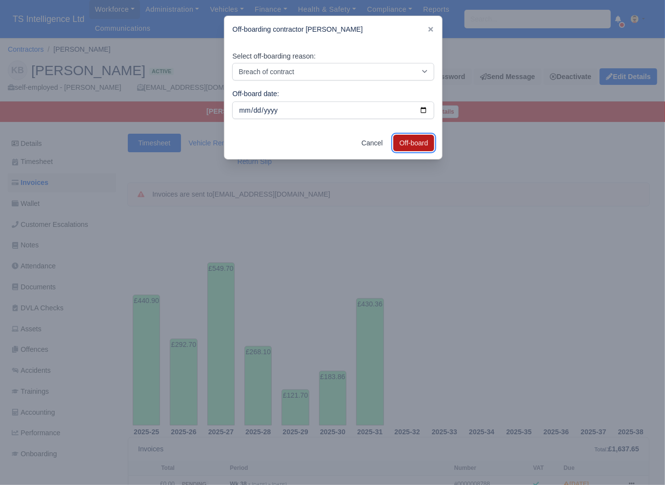
click at [411, 145] on button "Off-board" at bounding box center [413, 143] width 41 height 17
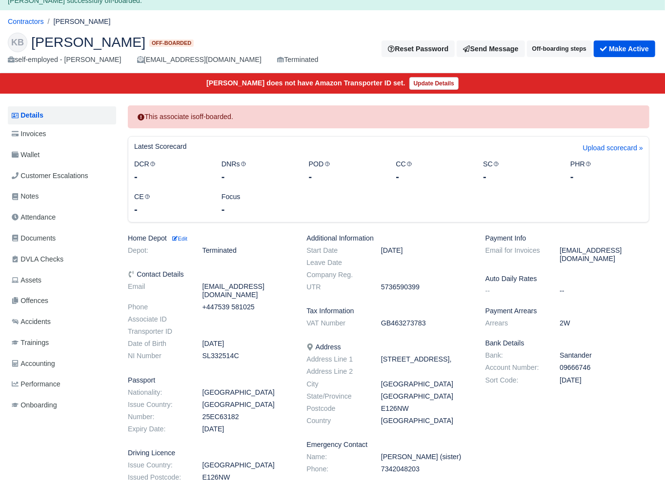
scroll to position [2, 0]
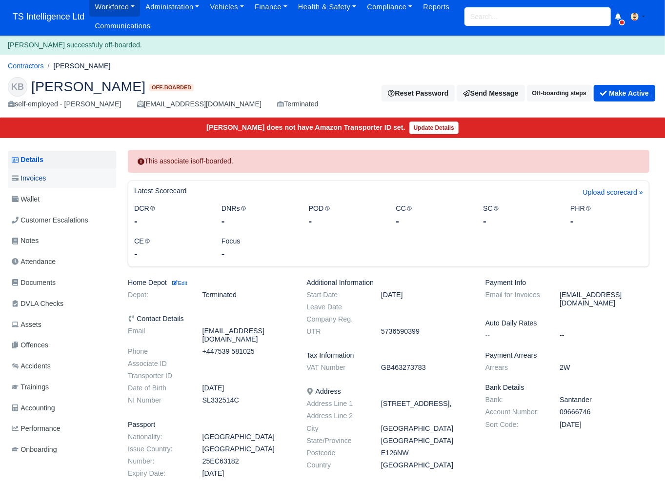
click at [58, 178] on link "Invoices" at bounding box center [62, 178] width 108 height 19
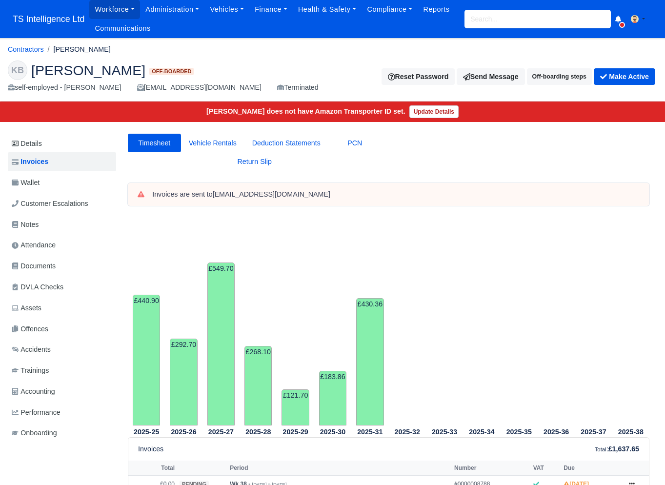
scroll to position [213, 0]
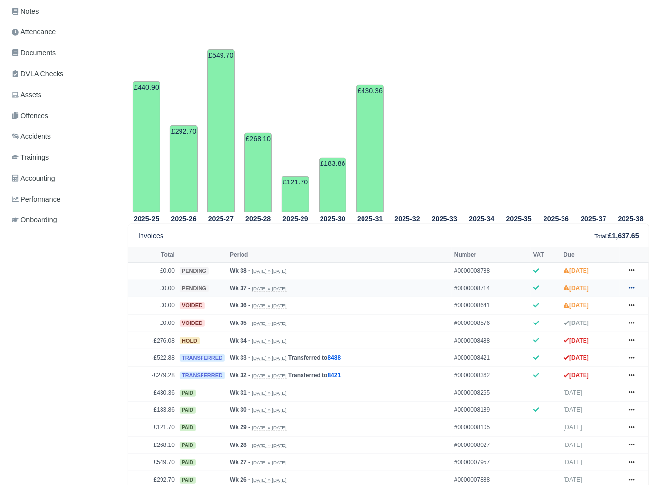
click at [633, 287] on icon at bounding box center [632, 288] width 6 height 2
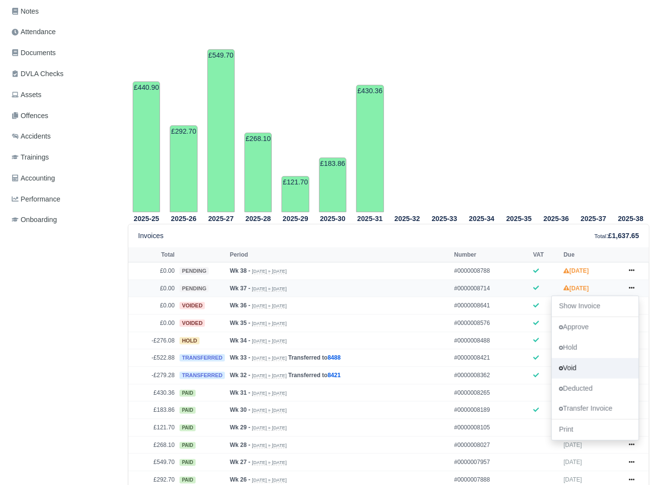
click at [584, 372] on link "Void" at bounding box center [595, 367] width 87 height 20
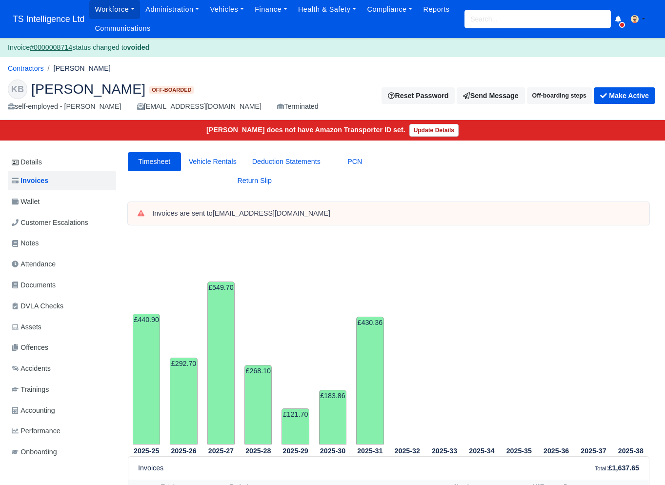
scroll to position [343, 0]
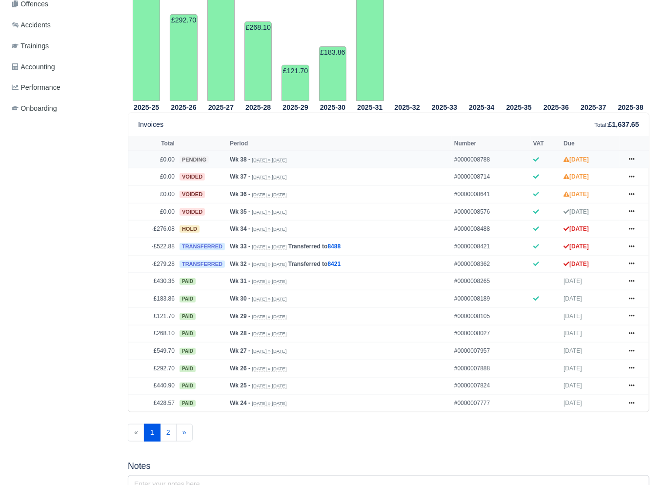
drag, startPoint x: 632, startPoint y: 157, endPoint x: 618, endPoint y: 178, distance: 25.4
click at [632, 157] on icon at bounding box center [632, 159] width 6 height 6
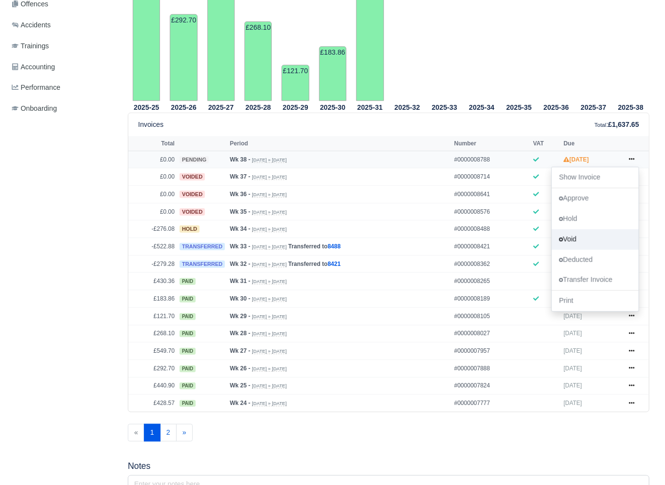
click at [582, 241] on link "Void" at bounding box center [595, 239] width 87 height 20
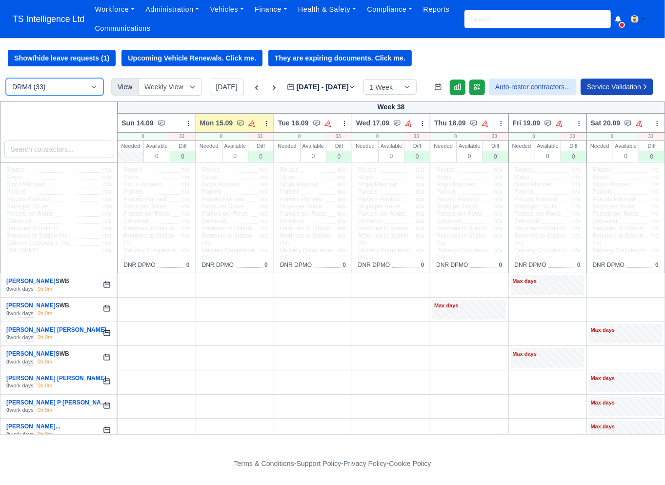
click at [58, 89] on select "DRM4 (33) Holiday/on Leave (1) Terminated (9)" at bounding box center [55, 87] width 98 height 18
select select "5"
click at [6, 79] on select "DRM4 (33) Holiday/on Leave (1) Terminated (9)" at bounding box center [55, 87] width 98 height 18
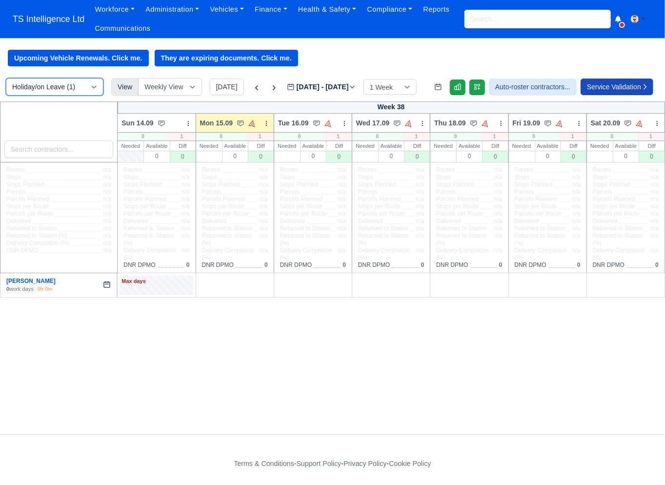
click at [69, 80] on select "DRM4 (33) Holiday/on Leave (1) Terminated (9)" at bounding box center [55, 87] width 98 height 18
select select "4"
click at [6, 79] on select "DRM4 (33) Holiday/on Leave (1) Terminated (9)" at bounding box center [55, 87] width 98 height 18
